Goal: Task Accomplishment & Management: Use online tool/utility

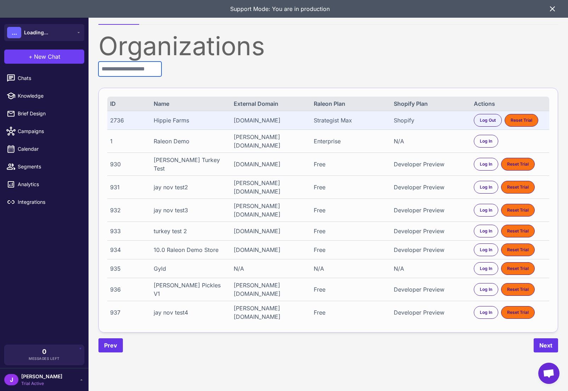
click at [125, 70] on input "text" at bounding box center [129, 69] width 63 height 15
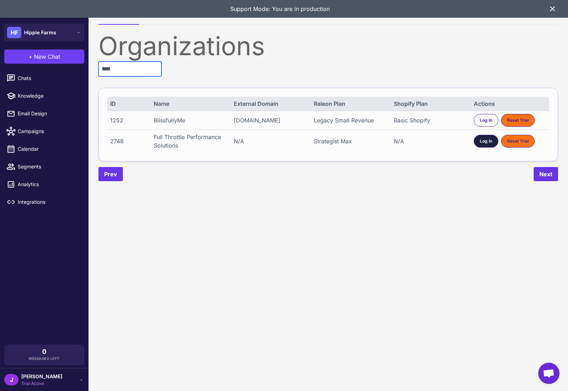
type input "****"
click at [480, 142] on span "Log In" at bounding box center [486, 141] width 12 height 6
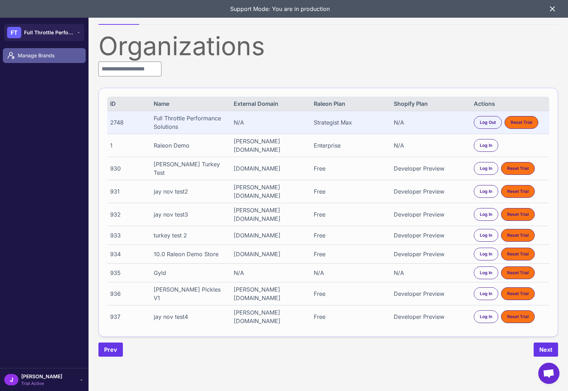
click at [26, 59] on span "Manage Brands" at bounding box center [49, 56] width 62 height 8
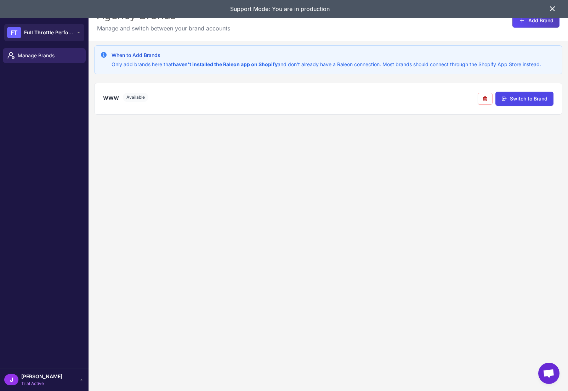
drag, startPoint x: 145, startPoint y: 231, endPoint x: 163, endPoint y: 221, distance: 21.3
click at [145, 231] on div "When to Add Brands Only add brands here that haven't installed the Raleon app o…" at bounding box center [327, 236] width 479 height 391
click at [552, 9] on icon at bounding box center [552, 9] width 4 height 4
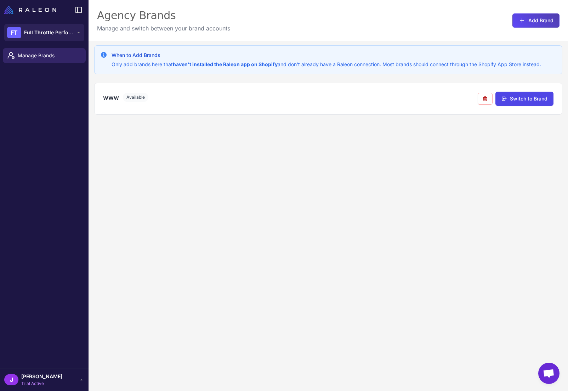
click at [266, 226] on div "When to Add Brands Only add brands here that haven't installed the Raleon app o…" at bounding box center [327, 236] width 479 height 391
click at [179, 99] on div "www Available" at bounding box center [290, 98] width 375 height 10
click at [521, 97] on button "Switch to Brand" at bounding box center [524, 98] width 58 height 14
click at [108, 100] on h3 "www" at bounding box center [111, 98] width 16 height 10
click at [108, 99] on h3 "www" at bounding box center [111, 98] width 16 height 10
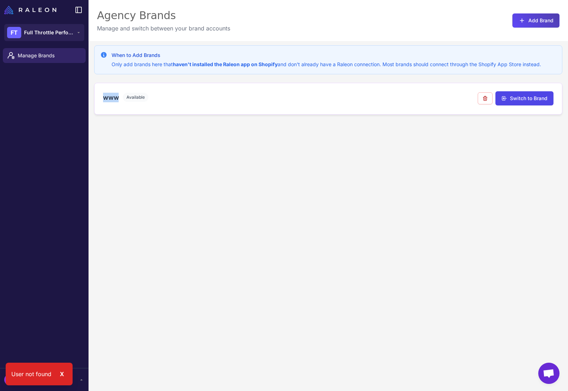
click at [108, 99] on h3 "www" at bounding box center [111, 98] width 16 height 10
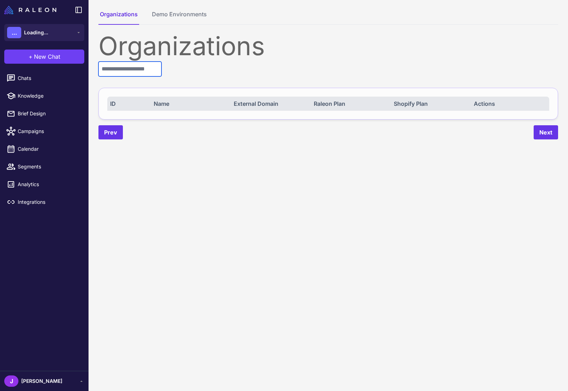
click at [118, 74] on input "text" at bounding box center [129, 69] width 63 height 15
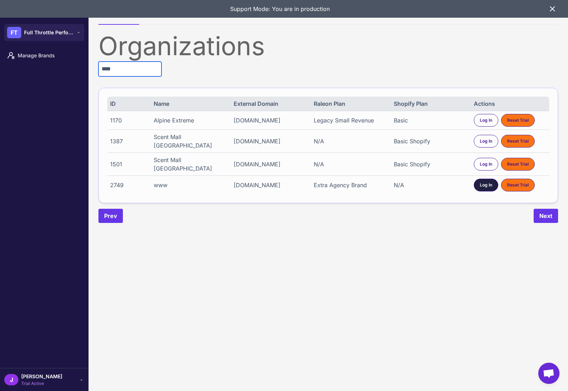
type input "****"
click at [483, 187] on span "Log In" at bounding box center [486, 185] width 12 height 6
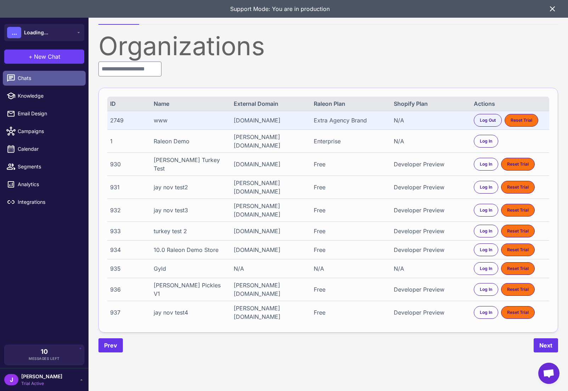
click at [27, 79] on span "Chats" at bounding box center [49, 78] width 62 height 8
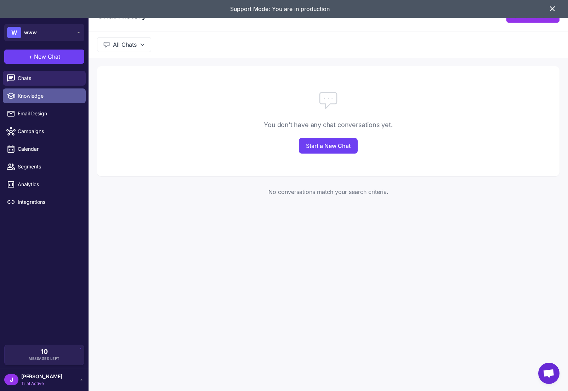
click at [30, 95] on span "Knowledge" at bounding box center [49, 96] width 62 height 8
select select
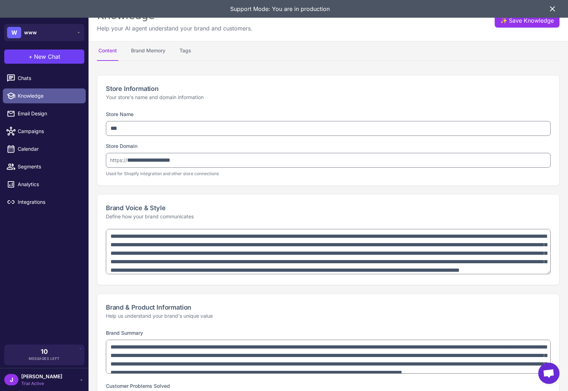
type textarea "**********"
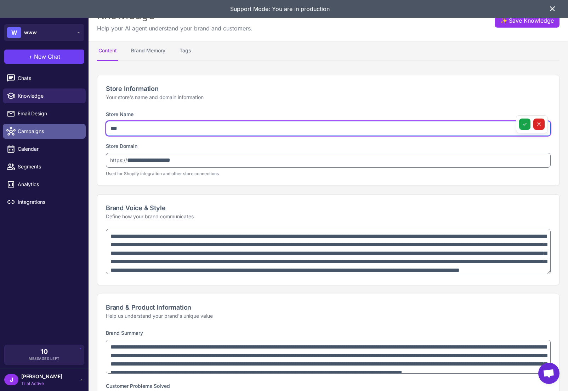
drag, startPoint x: 145, startPoint y: 126, endPoint x: 75, endPoint y: 127, distance: 70.1
click at [79, 127] on div "**********" at bounding box center [284, 195] width 568 height 391
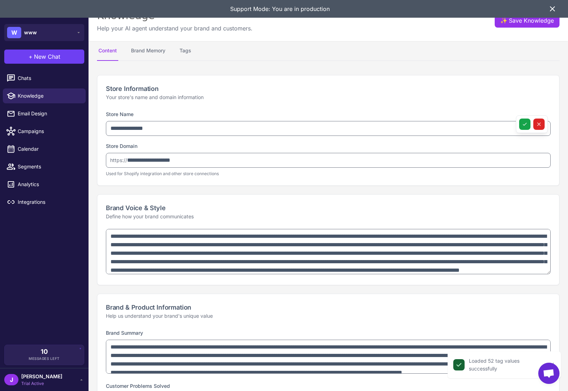
drag, startPoint x: 189, startPoint y: 169, endPoint x: 185, endPoint y: 166, distance: 4.5
click at [187, 169] on div "**********" at bounding box center [328, 159] width 445 height 35
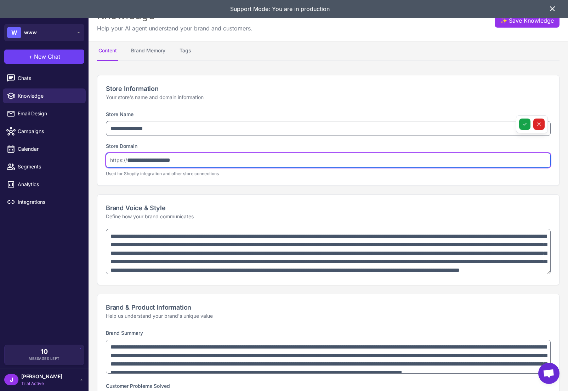
click at [184, 156] on input "**********" at bounding box center [328, 160] width 445 height 15
click at [185, 156] on input "**********" at bounding box center [328, 160] width 445 height 15
click at [186, 155] on input "**********" at bounding box center [328, 160] width 445 height 15
click at [186, 159] on input "**********" at bounding box center [328, 160] width 445 height 15
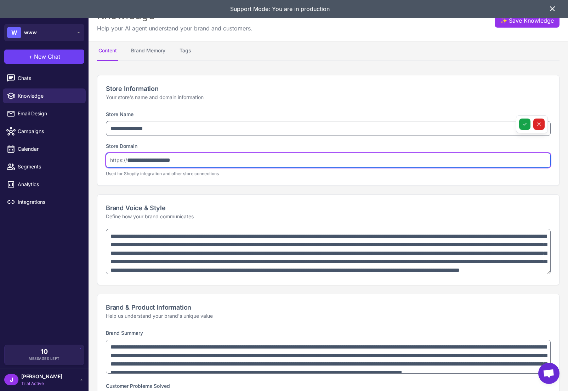
click at [187, 159] on input "**********" at bounding box center [328, 160] width 445 height 15
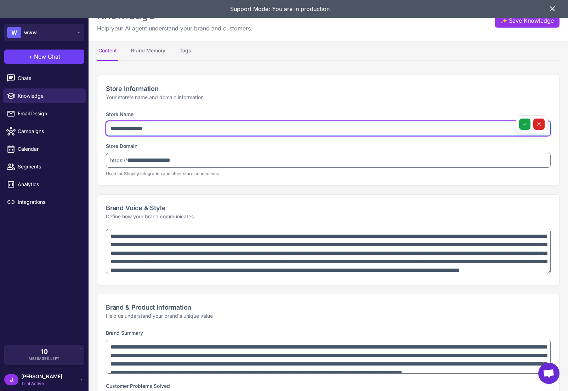
click at [128, 126] on input "**********" at bounding box center [328, 128] width 445 height 15
type input "**********"
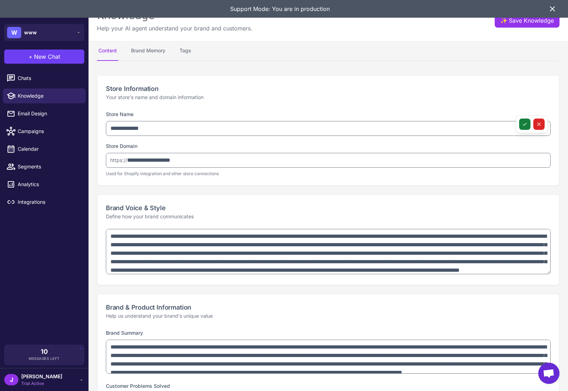
click at [524, 122] on icon at bounding box center [525, 124] width 6 height 6
click at [553, 6] on icon at bounding box center [552, 9] width 8 height 8
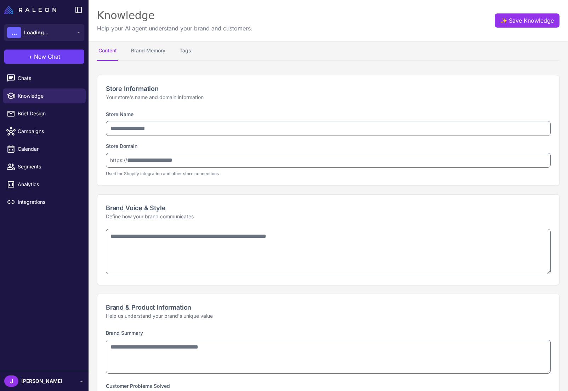
select select
type input "**********"
type textarea "**********"
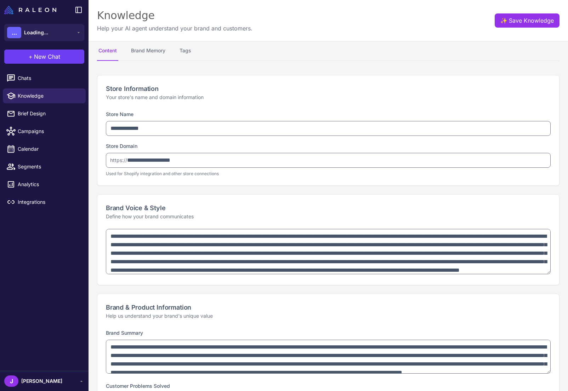
type textarea "**********"
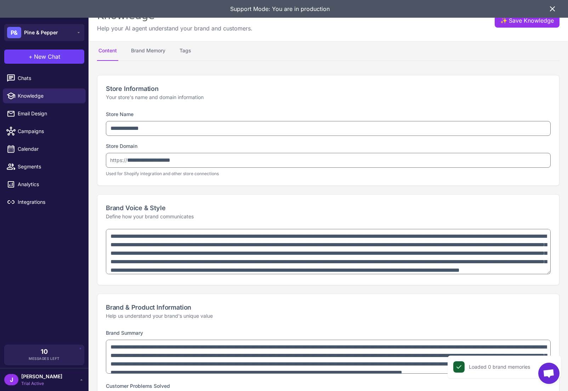
click at [556, 7] on icon at bounding box center [552, 9] width 8 height 8
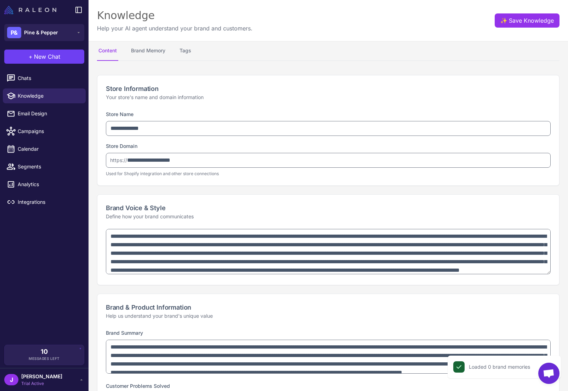
click at [30, 11] on img at bounding box center [30, 10] width 52 height 8
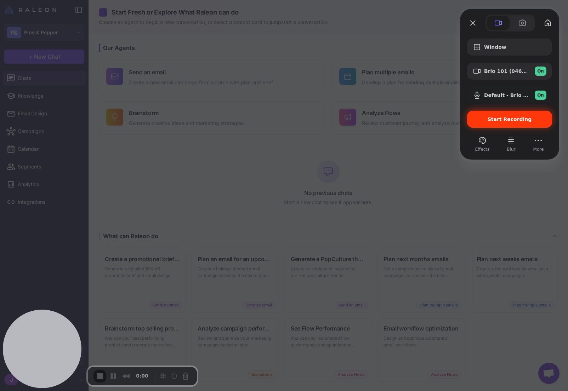
click at [502, 121] on span "Start Recording" at bounding box center [509, 119] width 44 height 6
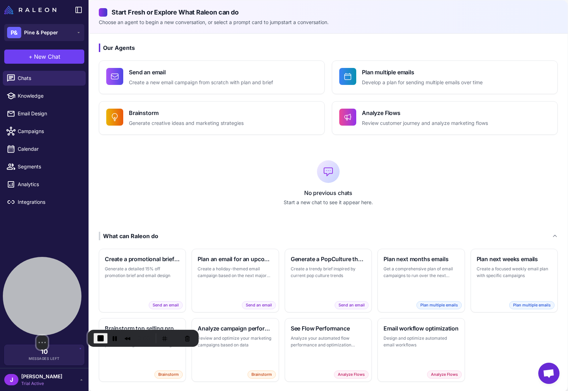
drag, startPoint x: 50, startPoint y: 332, endPoint x: 42, endPoint y: 290, distance: 42.8
click at [42, 290] on div at bounding box center [42, 296] width 79 height 79
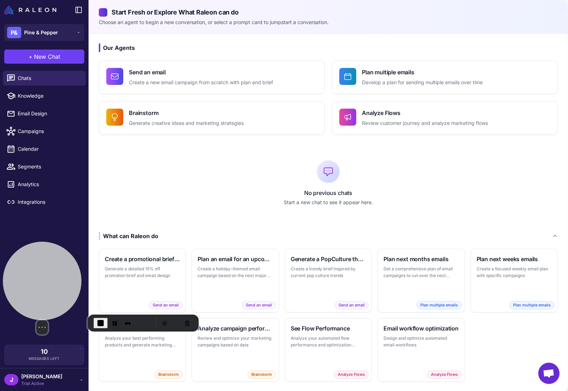
drag, startPoint x: 46, startPoint y: 298, endPoint x: 39, endPoint y: 287, distance: 13.7
click at [39, 287] on div at bounding box center [42, 281] width 79 height 79
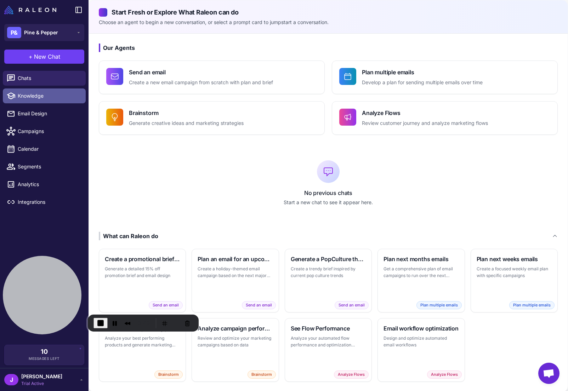
click at [28, 95] on span "Knowledge" at bounding box center [49, 96] width 62 height 8
select select
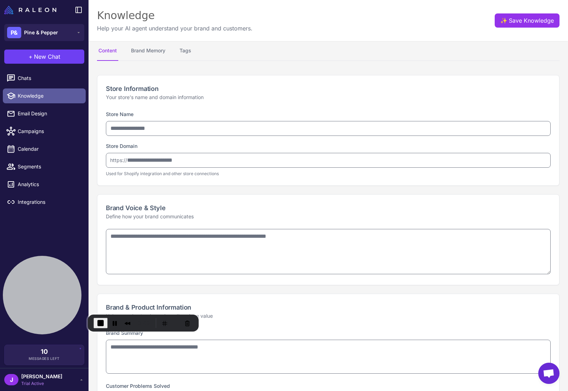
type input "**********"
type textarea "**********"
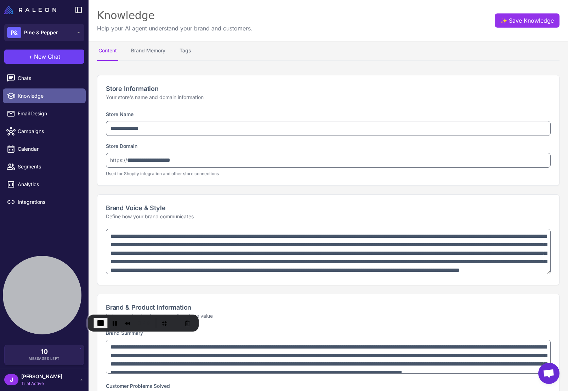
type textarea "**********"
click at [174, 322] on button "Restart Recording" at bounding box center [176, 323] width 8 height 8
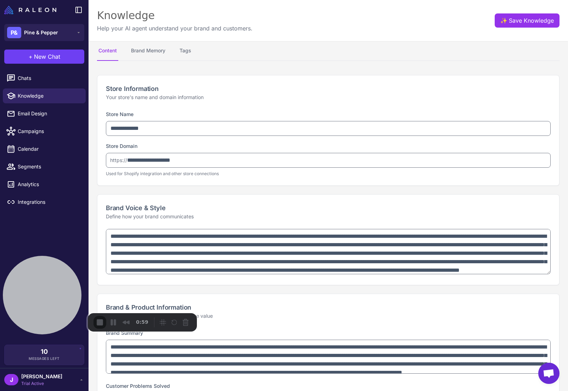
click at [284, 391] on div "3" at bounding box center [284, 394] width 568 height 7
click at [276, 391] on div "3" at bounding box center [284, 394] width 568 height 7
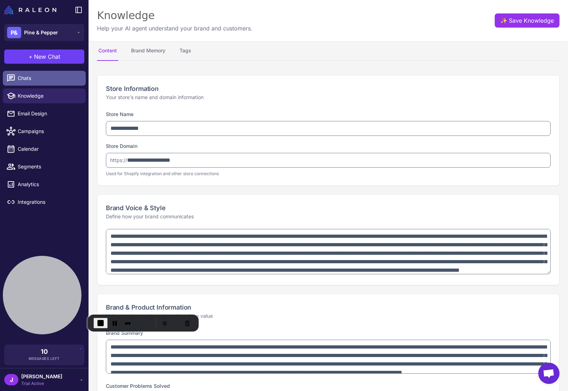
click at [24, 78] on span "Chats" at bounding box center [49, 78] width 62 height 8
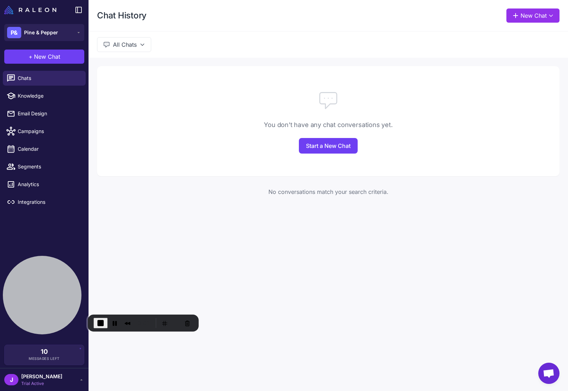
click at [30, 4] on div at bounding box center [44, 10] width 88 height 20
click at [25, 11] on img at bounding box center [30, 10] width 52 height 8
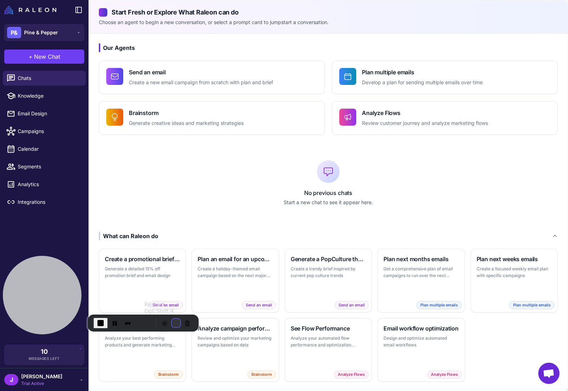
click at [173, 324] on button "Restart Recording" at bounding box center [176, 323] width 8 height 8
drag, startPoint x: 347, startPoint y: 116, endPoint x: 395, endPoint y: 138, distance: 52.6
click at [30, 170] on span "Segments" at bounding box center [49, 167] width 62 height 8
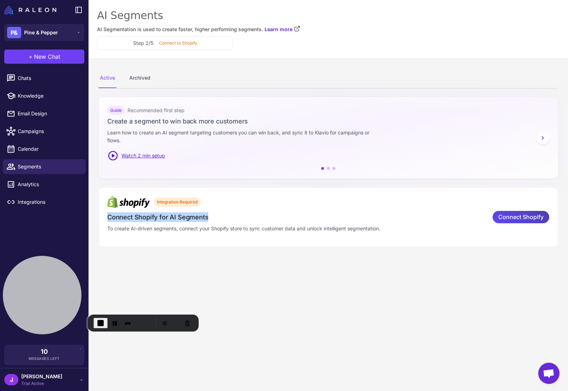
drag, startPoint x: 109, startPoint y: 217, endPoint x: 210, endPoint y: 219, distance: 100.6
click at [210, 219] on h3 "Connect Shopify for AI Segments" at bounding box center [295, 217] width 377 height 10
click at [184, 217] on h3 "Connect Shopify for AI Segments" at bounding box center [295, 217] width 377 height 10
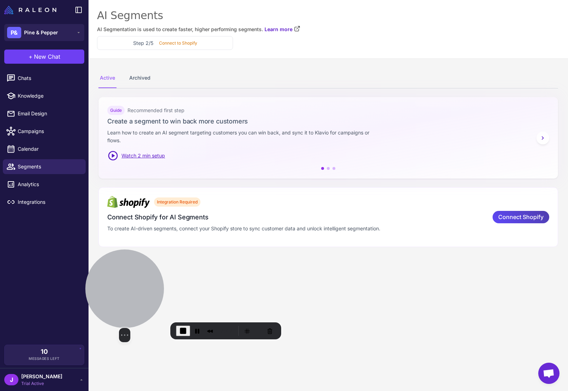
drag, startPoint x: 48, startPoint y: 293, endPoint x: 131, endPoint y: 302, distance: 82.6
click at [131, 302] on div at bounding box center [124, 289] width 79 height 79
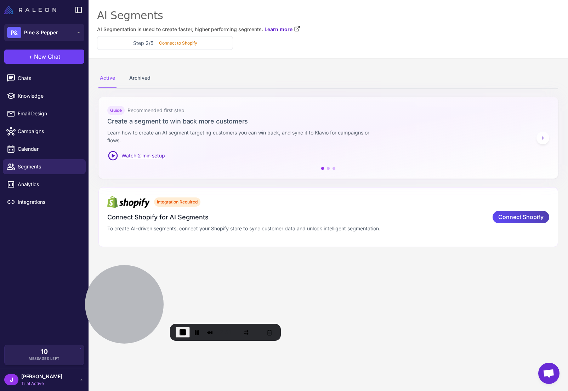
click at [41, 8] on img at bounding box center [30, 10] width 52 height 8
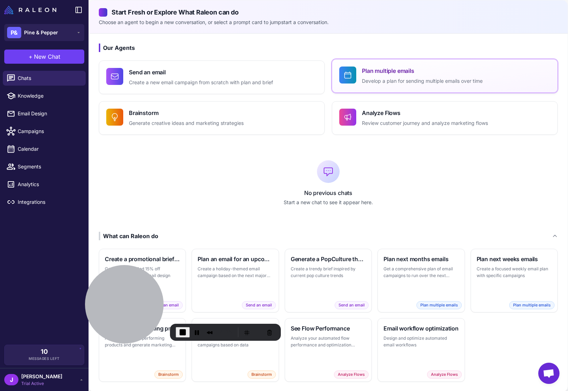
click at [379, 70] on h4 "Plan multiple emails" at bounding box center [422, 71] width 121 height 8
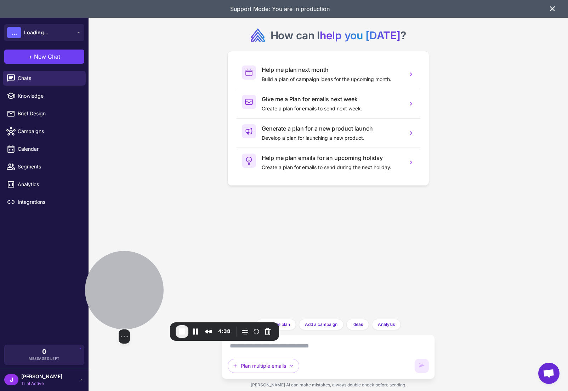
drag, startPoint x: 139, startPoint y: 258, endPoint x: 134, endPoint y: 225, distance: 33.2
click at [134, 251] on div at bounding box center [124, 290] width 79 height 79
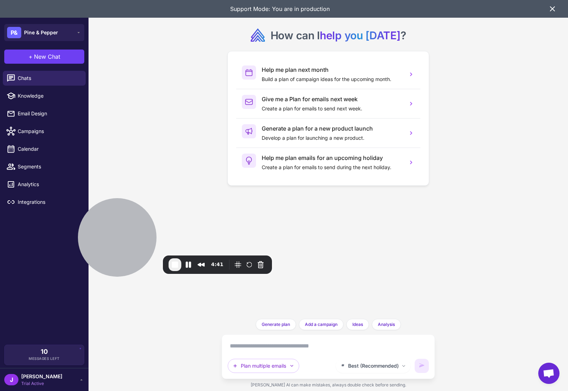
click at [237, 346] on textarea at bounding box center [328, 346] width 201 height 11
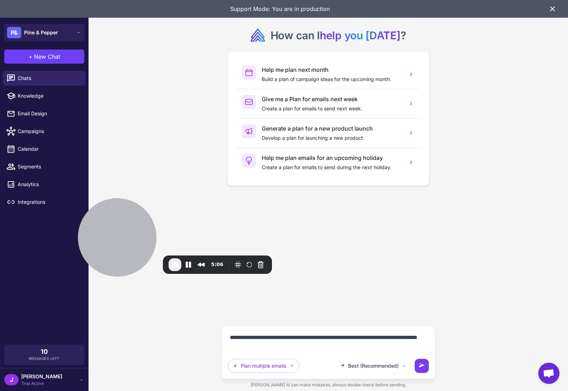
type textarea "**********"
click at [424, 365] on icon at bounding box center [421, 365] width 7 height 7
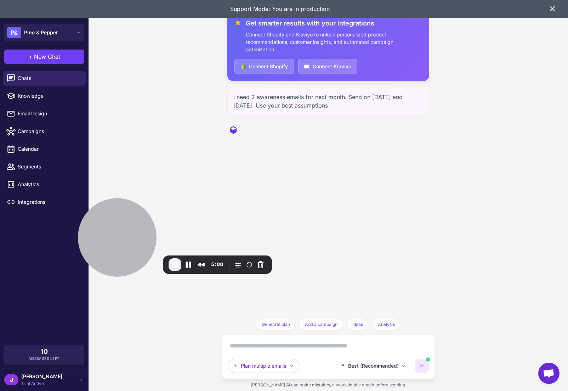
click at [551, 10] on icon at bounding box center [552, 9] width 8 height 8
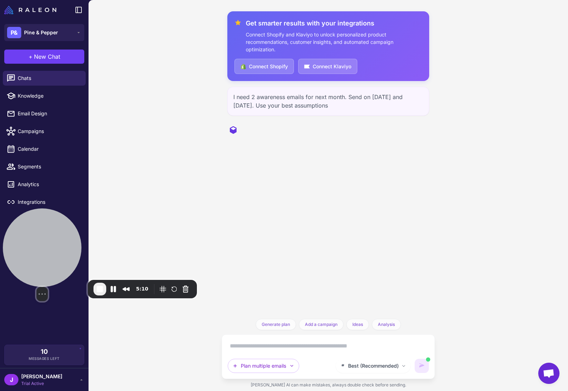
drag, startPoint x: 117, startPoint y: 234, endPoint x: 41, endPoint y: 258, distance: 79.3
click at [41, 258] on div at bounding box center [42, 247] width 79 height 79
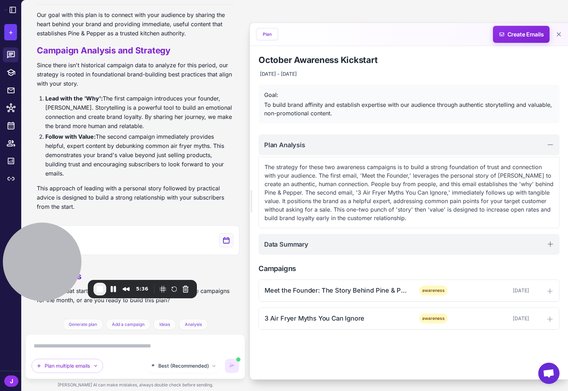
scroll to position [92, 0]
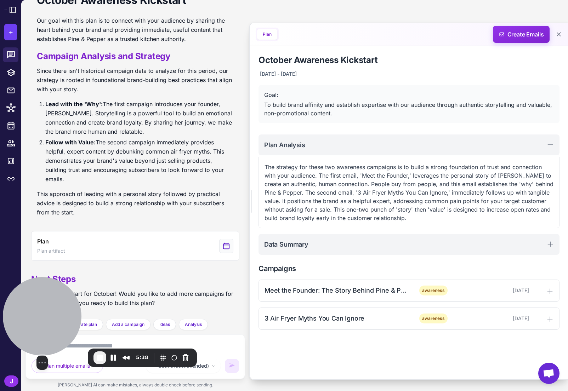
drag, startPoint x: 51, startPoint y: 241, endPoint x: 36, endPoint y: 308, distance: 69.0
click at [36, 308] on div at bounding box center [42, 316] width 79 height 79
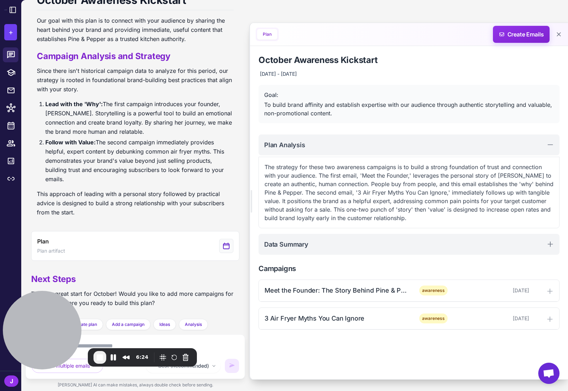
click at [172, 133] on li "Lead with the 'Why': The first campaign introduces your founder, [PERSON_NAME].…" at bounding box center [139, 117] width 188 height 37
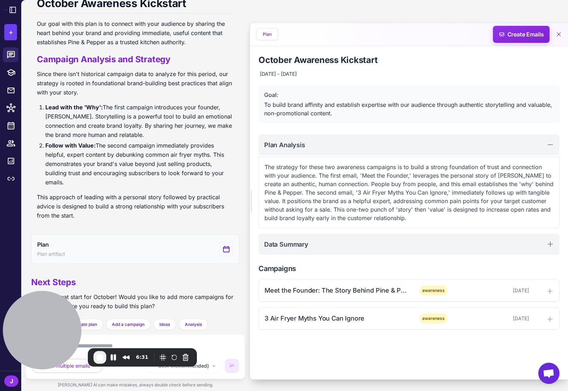
scroll to position [92, 0]
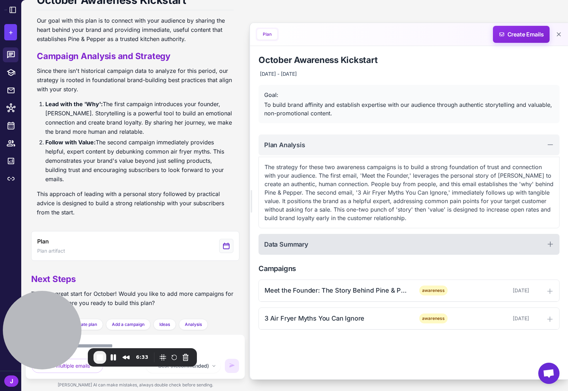
click at [315, 238] on div "Data Summary" at bounding box center [408, 244] width 301 height 21
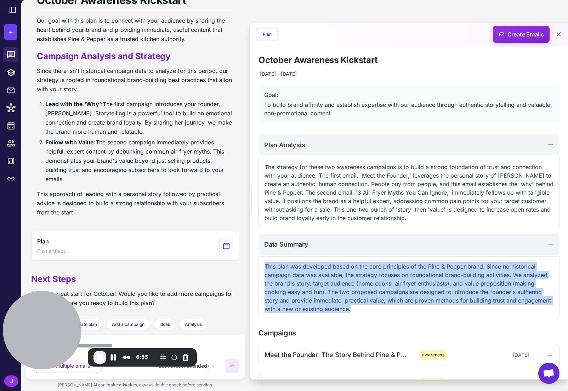
drag, startPoint x: 353, startPoint y: 311, endPoint x: 261, endPoint y: 269, distance: 100.7
click at [261, 269] on div "This plan was developed based on the core principles of the Pine & Pepper brand…" at bounding box center [408, 287] width 301 height 63
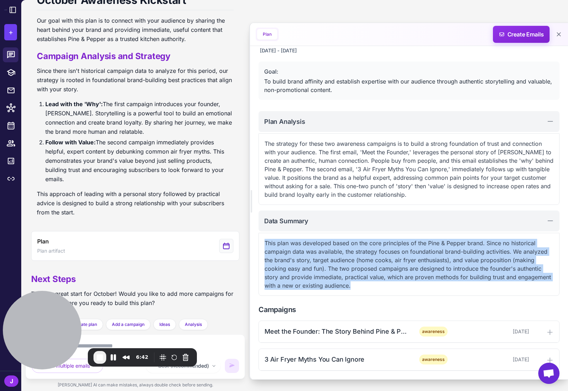
click at [322, 265] on p "This plan was developed based on the core principles of the Pine & Pepper brand…" at bounding box center [408, 264] width 289 height 51
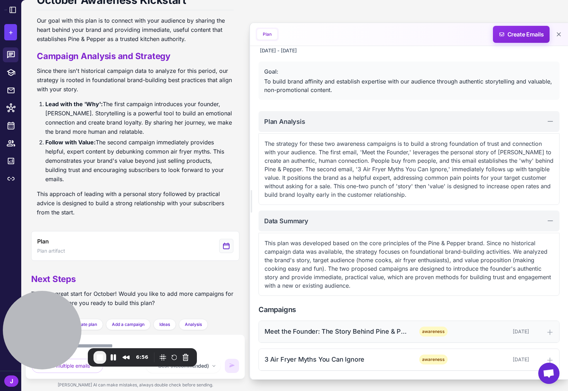
click at [342, 337] on div "Meet the Founder: The Story Behind Pine & Pepper awareness [DATE]" at bounding box center [409, 332] width 300 height 22
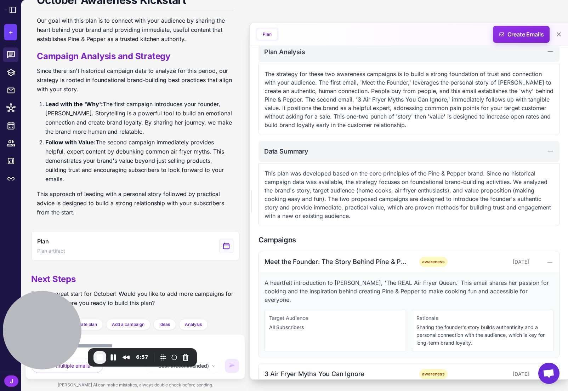
scroll to position [108, 0]
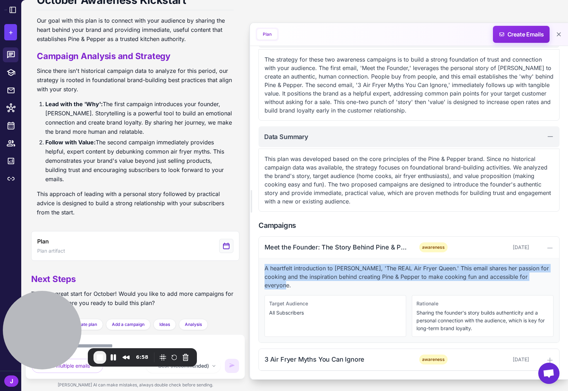
drag, startPoint x: 296, startPoint y: 286, endPoint x: 263, endPoint y: 267, distance: 37.3
click at [259, 264] on div "A heartfelt introduction to [PERSON_NAME], 'The REAL Air Fryer Queen.' This ema…" at bounding box center [409, 300] width 300 height 84
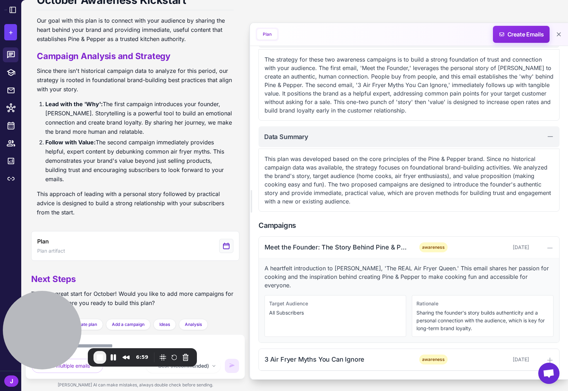
click at [283, 308] on div "Target Audience All Subscribers" at bounding box center [335, 316] width 142 height 42
drag, startPoint x: 306, startPoint y: 313, endPoint x: 270, endPoint y: 307, distance: 36.8
click at [267, 301] on div "Target Audience All Subscribers" at bounding box center [335, 316] width 142 height 42
click at [285, 317] on div "Target Audience All Subscribers" at bounding box center [335, 316] width 142 height 42
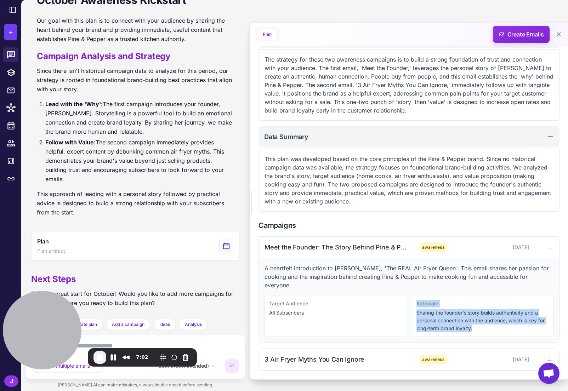
drag, startPoint x: 476, startPoint y: 330, endPoint x: 417, endPoint y: 307, distance: 63.1
click at [417, 307] on div "Rationale Sharing the founder's story builds authenticity and a personal connec…" at bounding box center [483, 316] width 142 height 42
click at [431, 324] on p "Sharing the founder's story builds authenticity and a personal connection with …" at bounding box center [482, 320] width 132 height 23
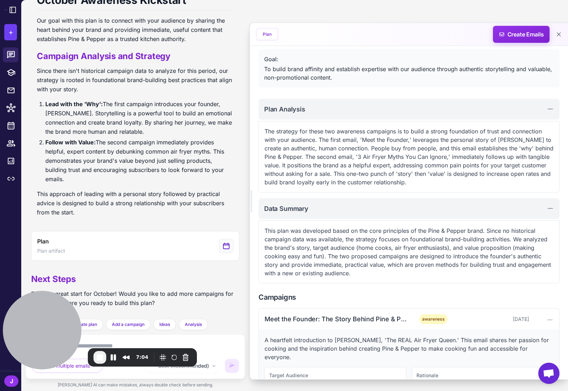
scroll to position [0, 0]
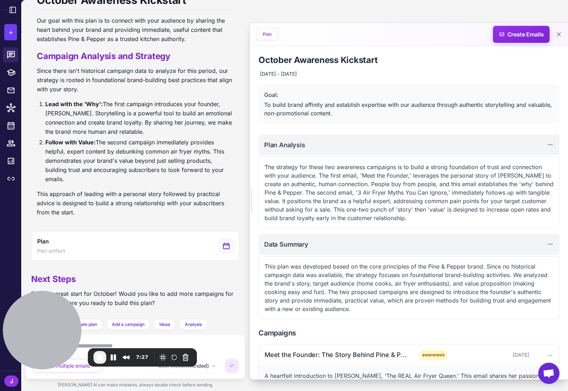
click at [412, 301] on p "This plan was developed based on the core principles of the Pine & Pepper brand…" at bounding box center [408, 287] width 289 height 51
click at [422, 301] on p "This plan was developed based on the core principles of the Pine & Pepper brand…" at bounding box center [408, 287] width 289 height 51
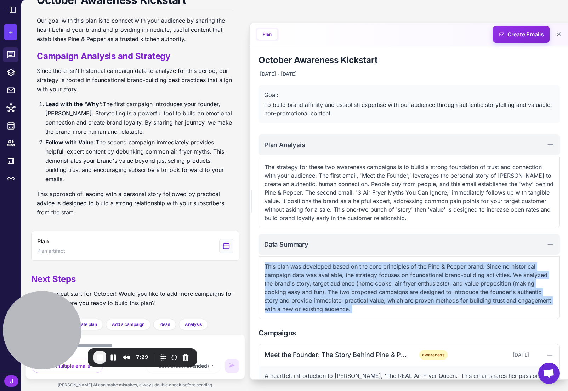
click at [422, 301] on p "This plan was developed based on the core principles of the Pine & Pepper brand…" at bounding box center [408, 287] width 289 height 51
click at [422, 302] on p "This plan was developed based on the core principles of the Pine & Pepper brand…" at bounding box center [408, 287] width 289 height 51
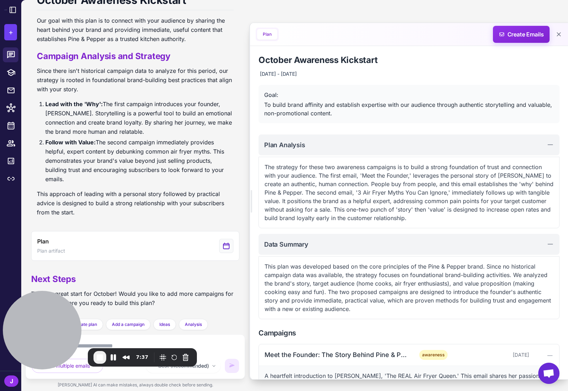
click at [423, 302] on p "This plan was developed based on the core principles of the Pine & Pepper brand…" at bounding box center [408, 287] width 289 height 51
click at [101, 359] on span "End Recording" at bounding box center [100, 357] width 8 height 8
